Goal: Task Accomplishment & Management: Use online tool/utility

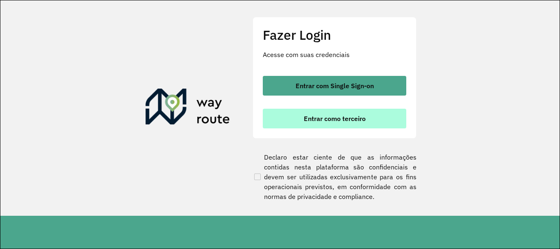
click at [335, 124] on button "Entrar como terceiro" at bounding box center [334, 119] width 143 height 20
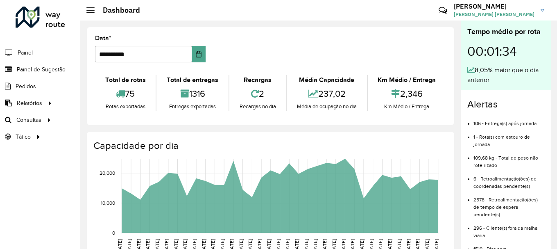
drag, startPoint x: 8, startPoint y: 195, endPoint x: 20, endPoint y: 160, distance: 36.3
click at [8, 195] on div "Roteirizador AmbevTech Painel Painel de Sugestão Pedidos Relatórios Clientes Cl…" at bounding box center [40, 124] width 80 height 249
click at [127, 118] on link "Roteirização" at bounding box center [136, 119] width 100 height 16
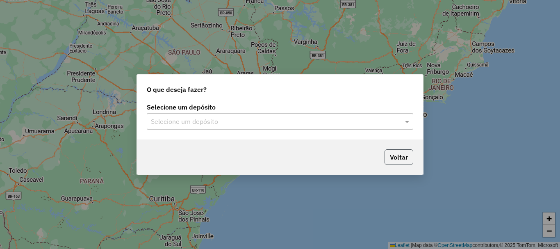
click at [392, 152] on button "Voltar" at bounding box center [398, 157] width 29 height 16
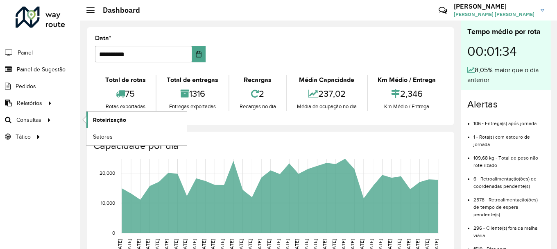
click at [96, 123] on span "Roteirização" at bounding box center [109, 120] width 33 height 9
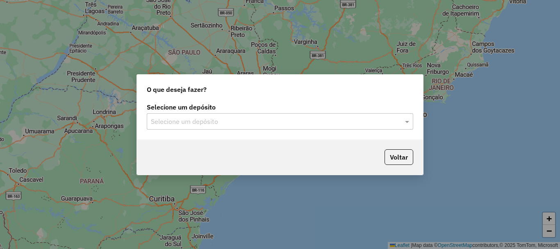
click at [188, 123] on input "text" at bounding box center [272, 122] width 242 height 10
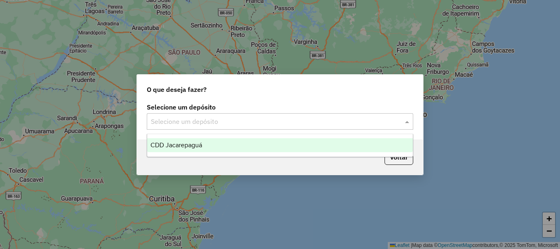
click at [190, 146] on span "CDD Jacarepaguá" at bounding box center [176, 144] width 52 height 7
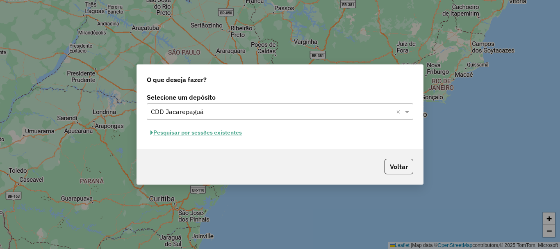
click at [210, 134] on button "Pesquisar por sessões existentes" at bounding box center [196, 132] width 99 height 13
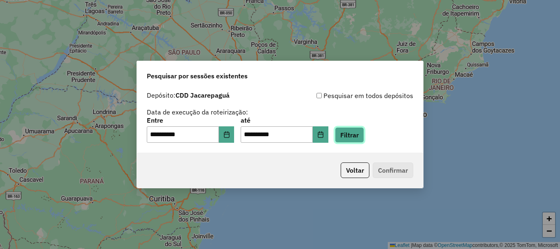
click at [351, 134] on button "Filtrar" at bounding box center [349, 135] width 29 height 16
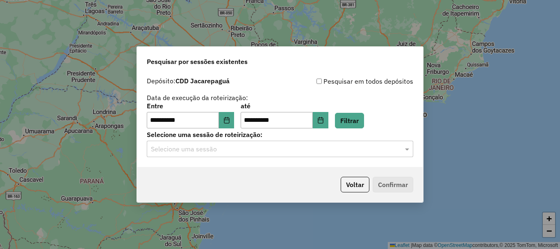
click at [345, 141] on div "Selecione uma sessão" at bounding box center [280, 149] width 266 height 16
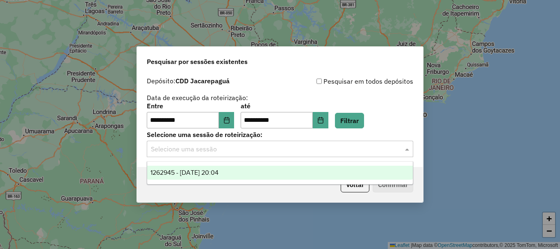
click at [292, 170] on div "1262945 - [DATE] 20:04" at bounding box center [280, 173] width 266 height 14
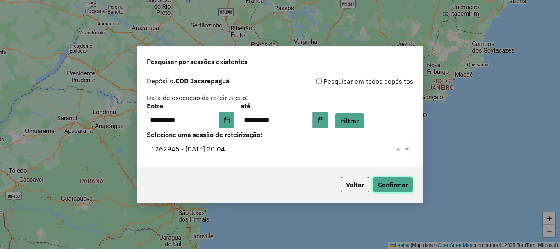
click at [399, 183] on button "Confirmar" at bounding box center [393, 185] width 41 height 16
click at [329, 148] on input "text" at bounding box center [272, 149] width 242 height 10
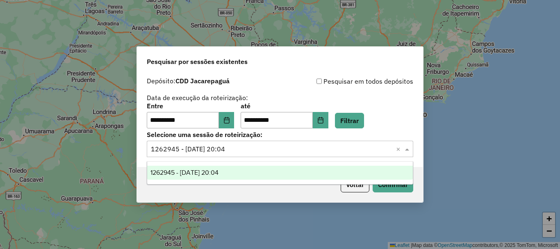
click at [294, 171] on div "1262945 - 10/09/2025 20:04" at bounding box center [280, 173] width 266 height 14
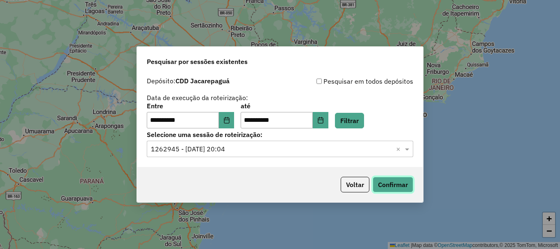
click at [407, 188] on button "Confirmar" at bounding box center [393, 185] width 41 height 16
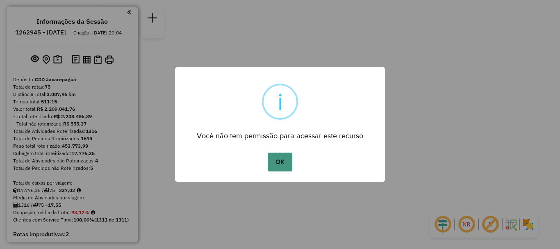
click at [285, 159] on button "OK" at bounding box center [280, 161] width 24 height 19
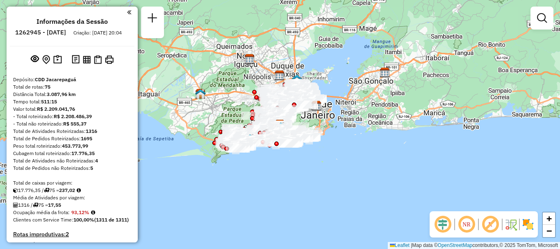
scroll to position [2216, 0]
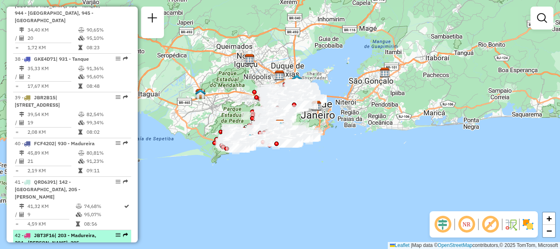
select select "**********"
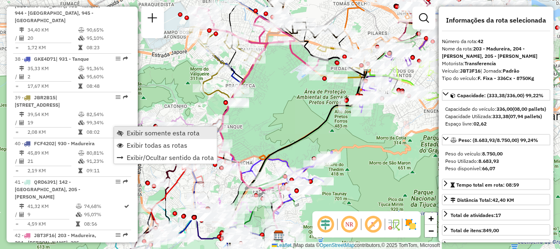
click at [140, 132] on span "Exibir somente esta rota" at bounding box center [163, 133] width 73 height 7
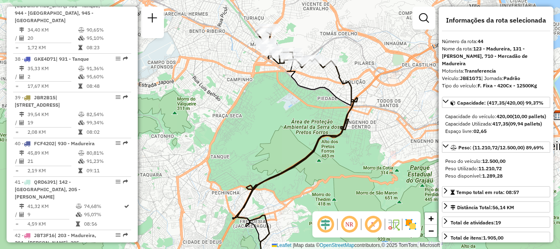
drag, startPoint x: 244, startPoint y: 94, endPoint x: 257, endPoint y: 121, distance: 29.0
click at [257, 121] on div "Janela de atendimento Grade de atendimento Capacidade Transportadoras Veículos …" at bounding box center [280, 124] width 560 height 249
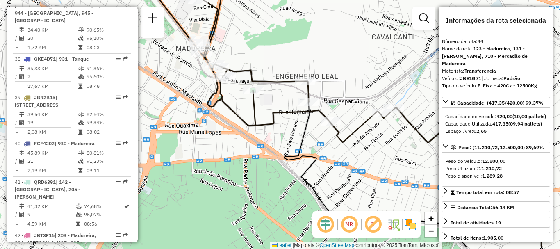
drag, startPoint x: 305, startPoint y: 78, endPoint x: 252, endPoint y: 51, distance: 59.8
click at [252, 51] on div "Janela de atendimento Grade de atendimento Capacidade Transportadoras Veículos …" at bounding box center [280, 124] width 560 height 249
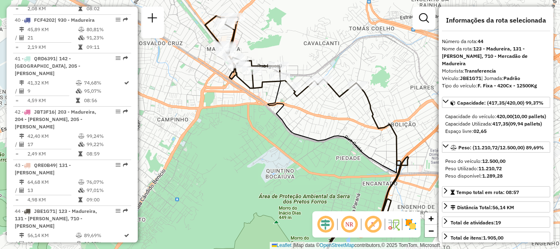
scroll to position [3125, 0]
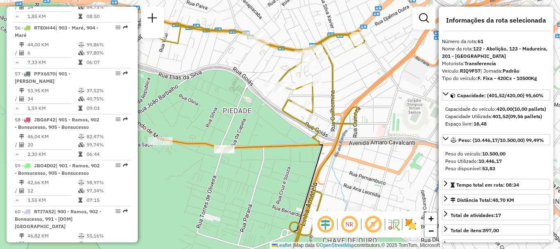
scroll to position [2170, 0]
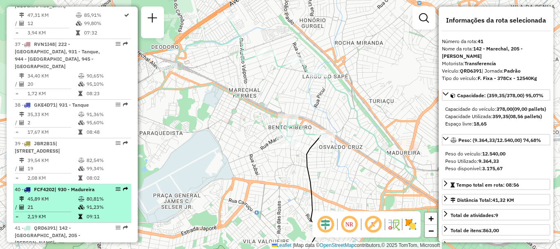
click at [58, 203] on td "21" at bounding box center [52, 207] width 51 height 8
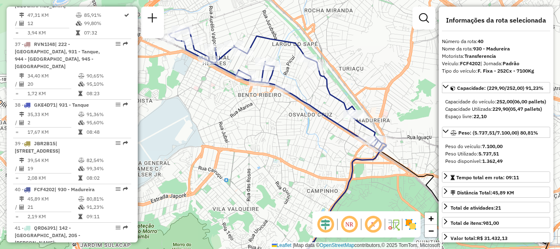
scroll to position [2461, 0]
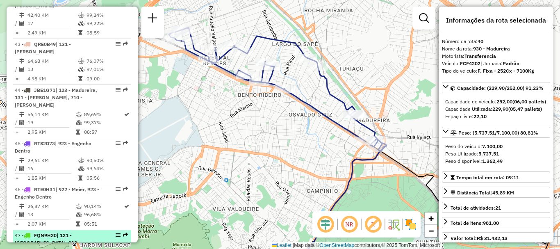
click at [73, 232] on span "| 121 - [GEOGRAPHIC_DATA], 913 - Cachambi, 921 - [GEOGRAPHIC_DATA], 922 - Meier" at bounding box center [55, 246] width 80 height 28
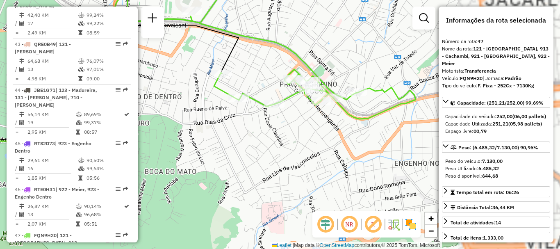
drag, startPoint x: 353, startPoint y: 55, endPoint x: 220, endPoint y: 48, distance: 133.4
click at [220, 48] on div "Janela de atendimento Grade de atendimento Capacidade Transportadoras Veículos …" at bounding box center [280, 124] width 560 height 249
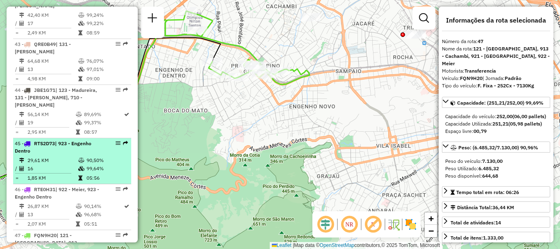
click at [101, 174] on td "05:56" at bounding box center [106, 178] width 41 height 8
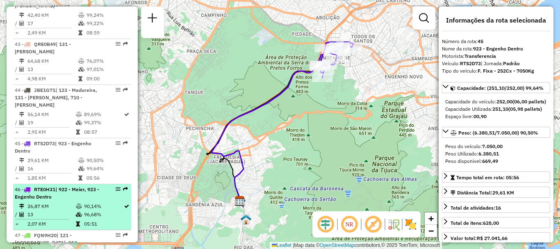
click at [101, 210] on td "96,68%" at bounding box center [104, 214] width 40 height 8
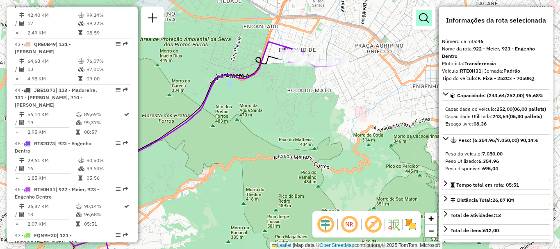
scroll to position [2132, 0]
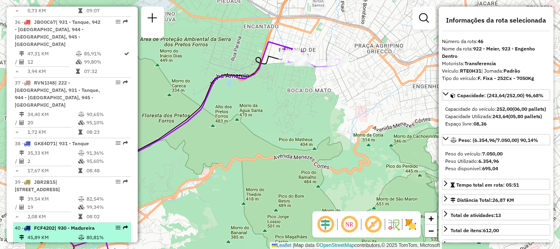
click at [92, 241] on td "91,23%" at bounding box center [106, 245] width 41 height 8
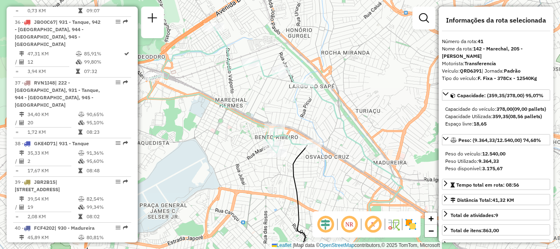
drag, startPoint x: 362, startPoint y: 157, endPoint x: 328, endPoint y: 141, distance: 36.9
click at [328, 141] on div "Janela de atendimento Grade de atendimento Capacidade Transportadoras Veículos …" at bounding box center [280, 124] width 560 height 249
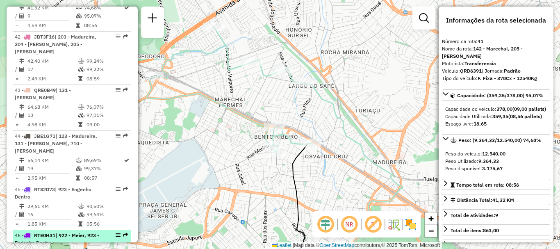
click at [111, 232] on div at bounding box center [115, 234] width 25 height 5
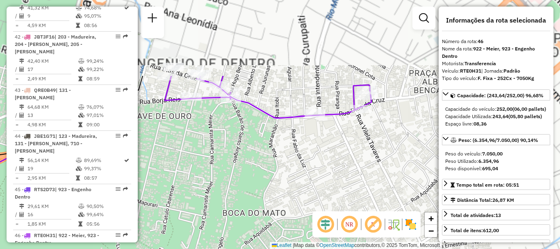
drag, startPoint x: 330, startPoint y: 40, endPoint x: 257, endPoint y: 141, distance: 124.5
click at [257, 141] on div "Janela de atendimento Grade de atendimento Capacidade Transportadoras Veículos …" at bounding box center [280, 124] width 560 height 249
